Goal: Navigation & Orientation: Find specific page/section

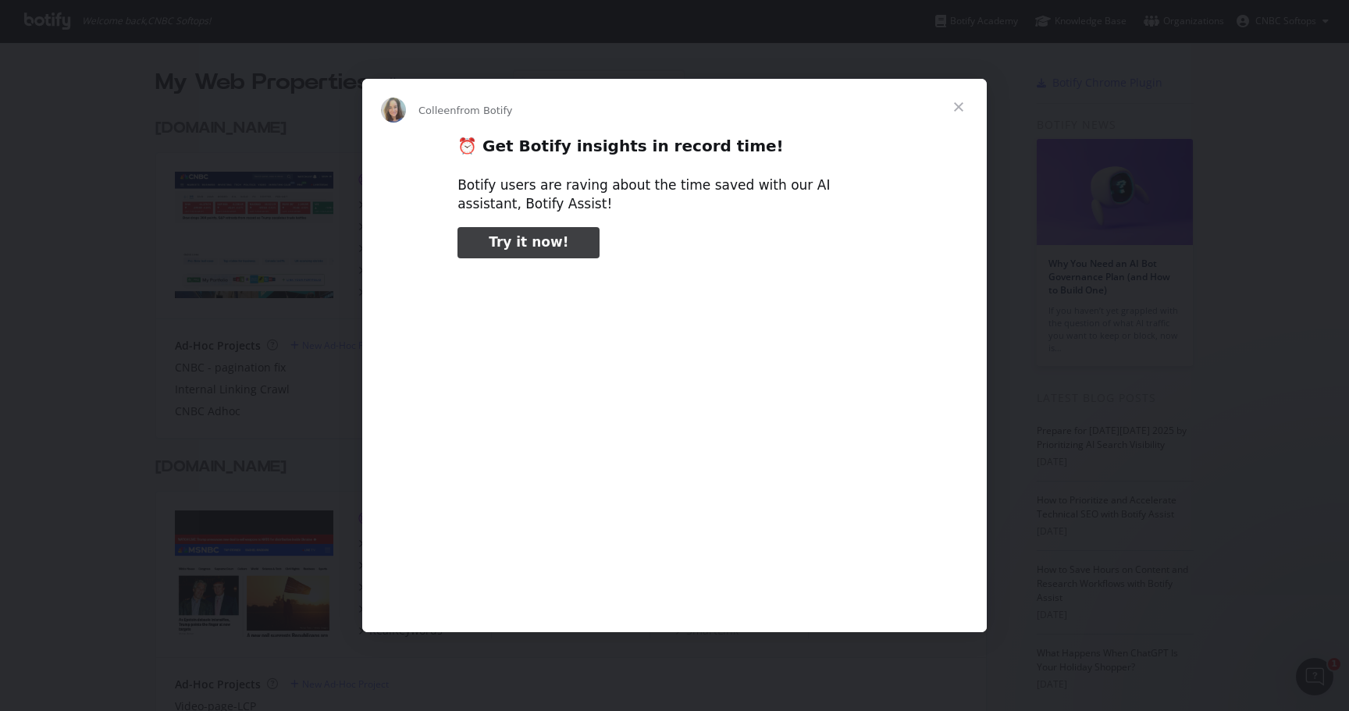
type input "131893"
click at [964, 109] on span "Close" at bounding box center [959, 107] width 56 height 56
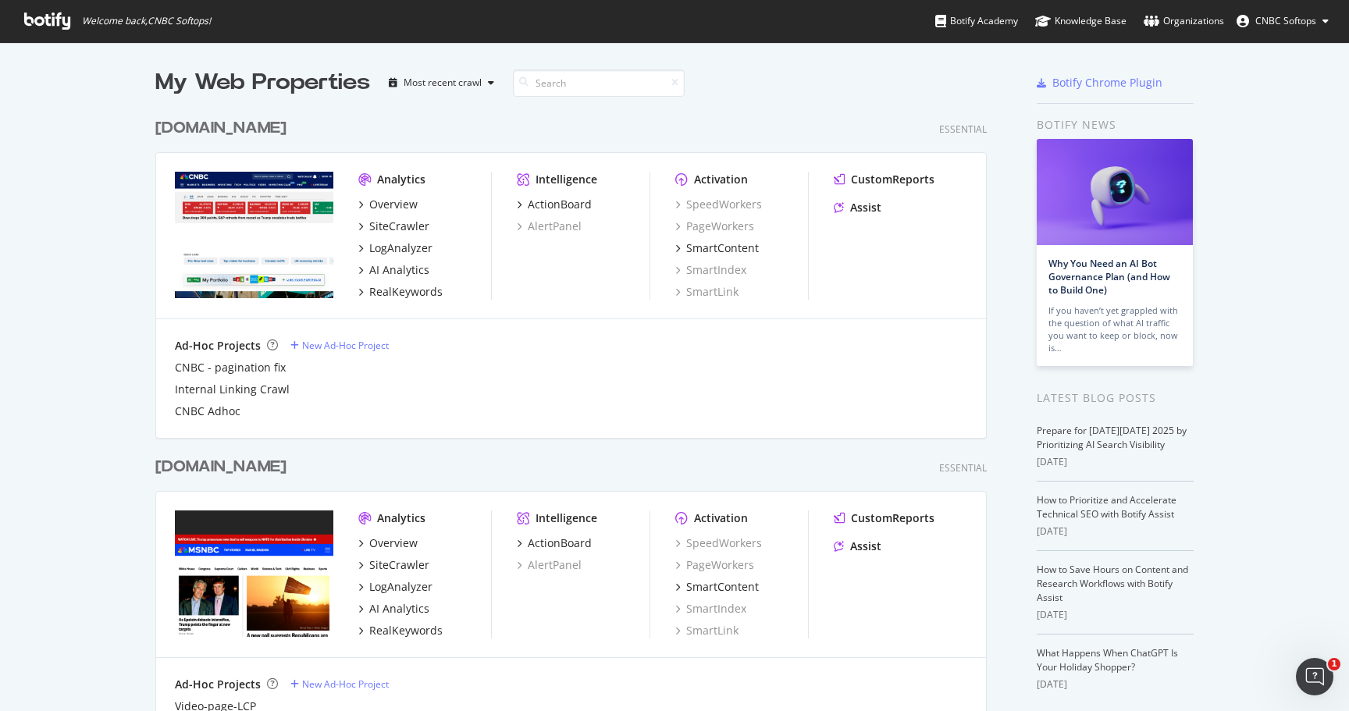
click at [1320, 21] on button "CNBC Softops" at bounding box center [1282, 21] width 117 height 25
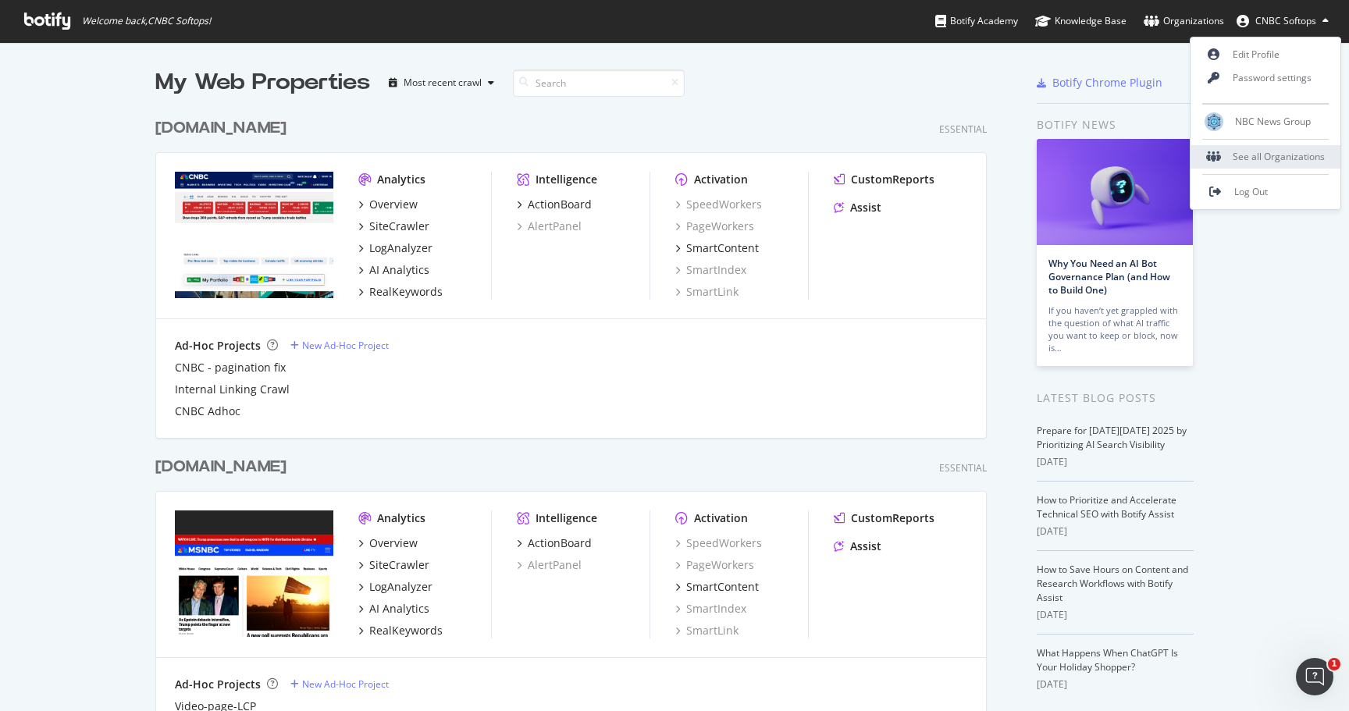
click at [1263, 160] on div "See all Organizations" at bounding box center [1266, 156] width 150 height 23
